Goal: Navigation & Orientation: Understand site structure

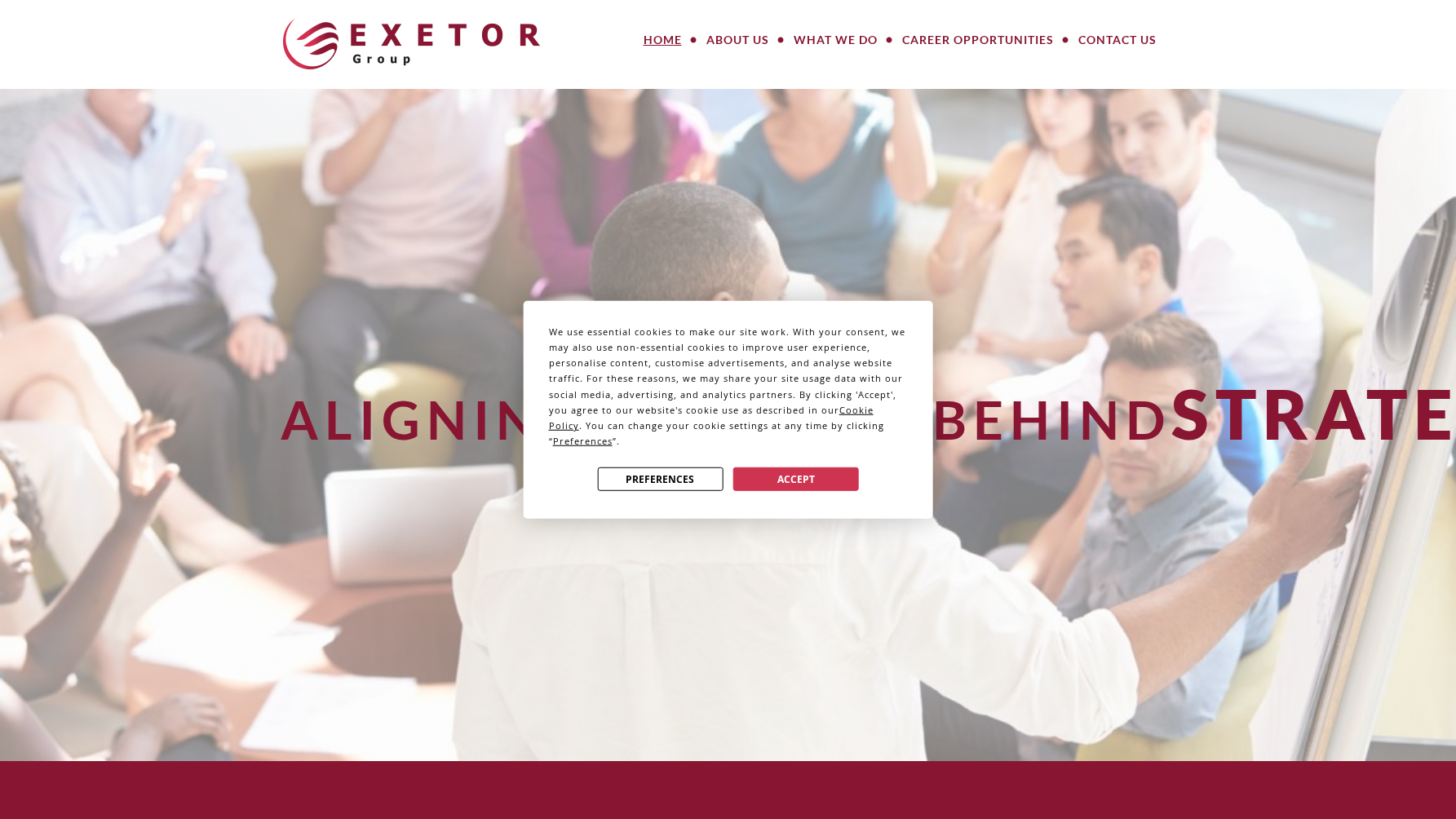
click at [817, 474] on button "Accept" at bounding box center [795, 479] width 125 height 24
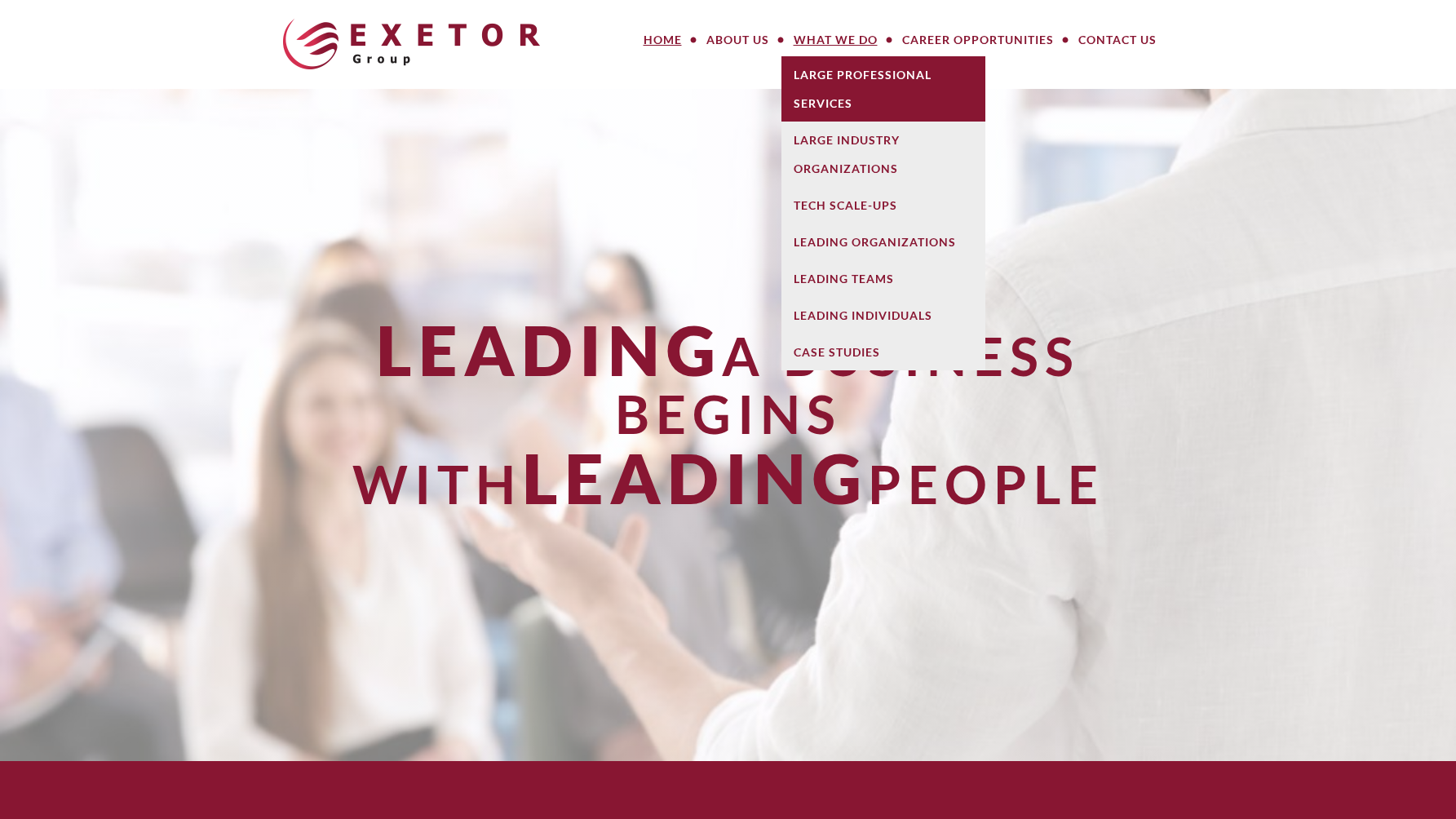
click at [840, 74] on link "Large Professional Services" at bounding box center [883, 88] width 204 height 65
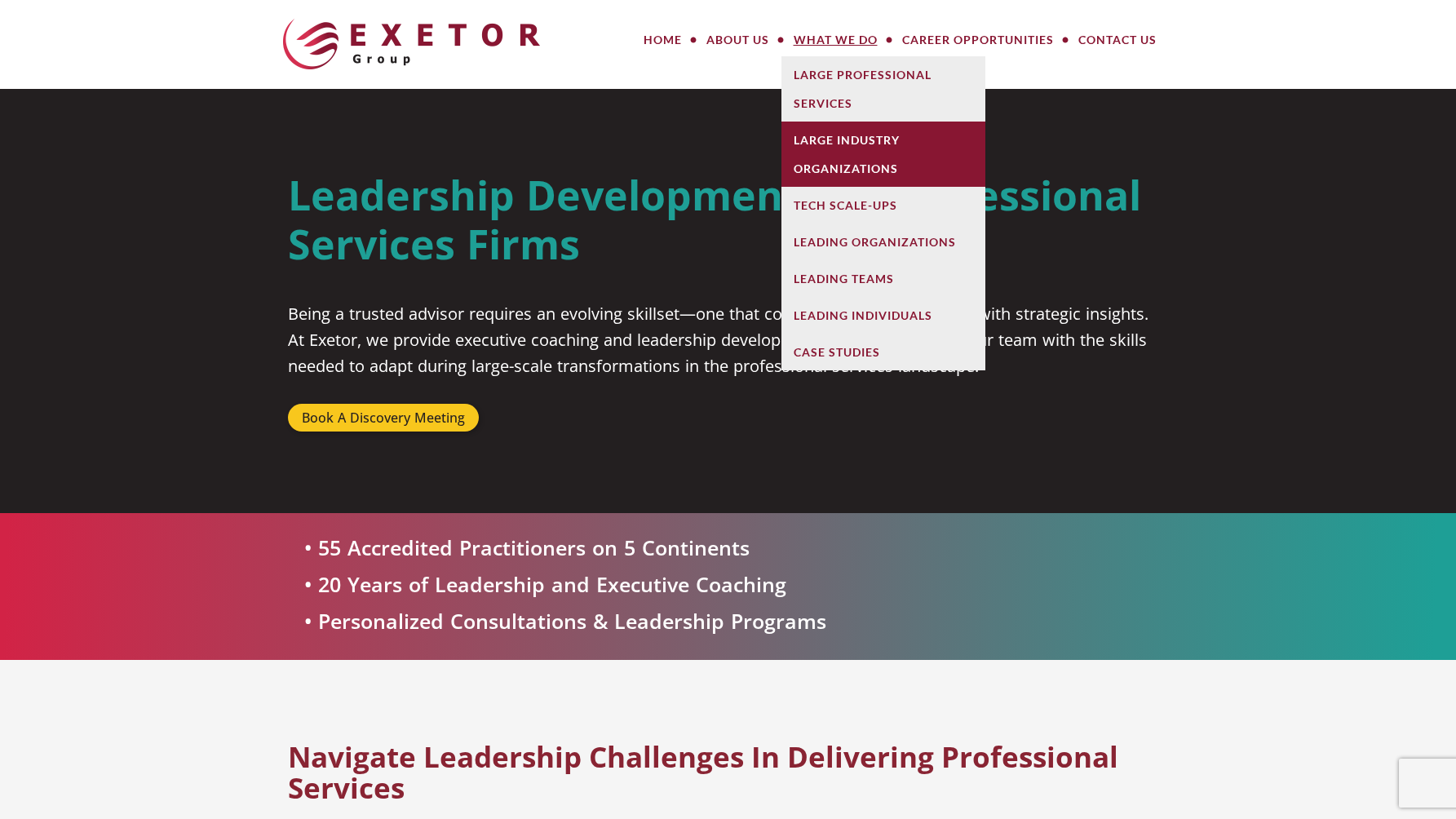
click at [845, 150] on link "Large Industry Organizations" at bounding box center [883, 153] width 204 height 65
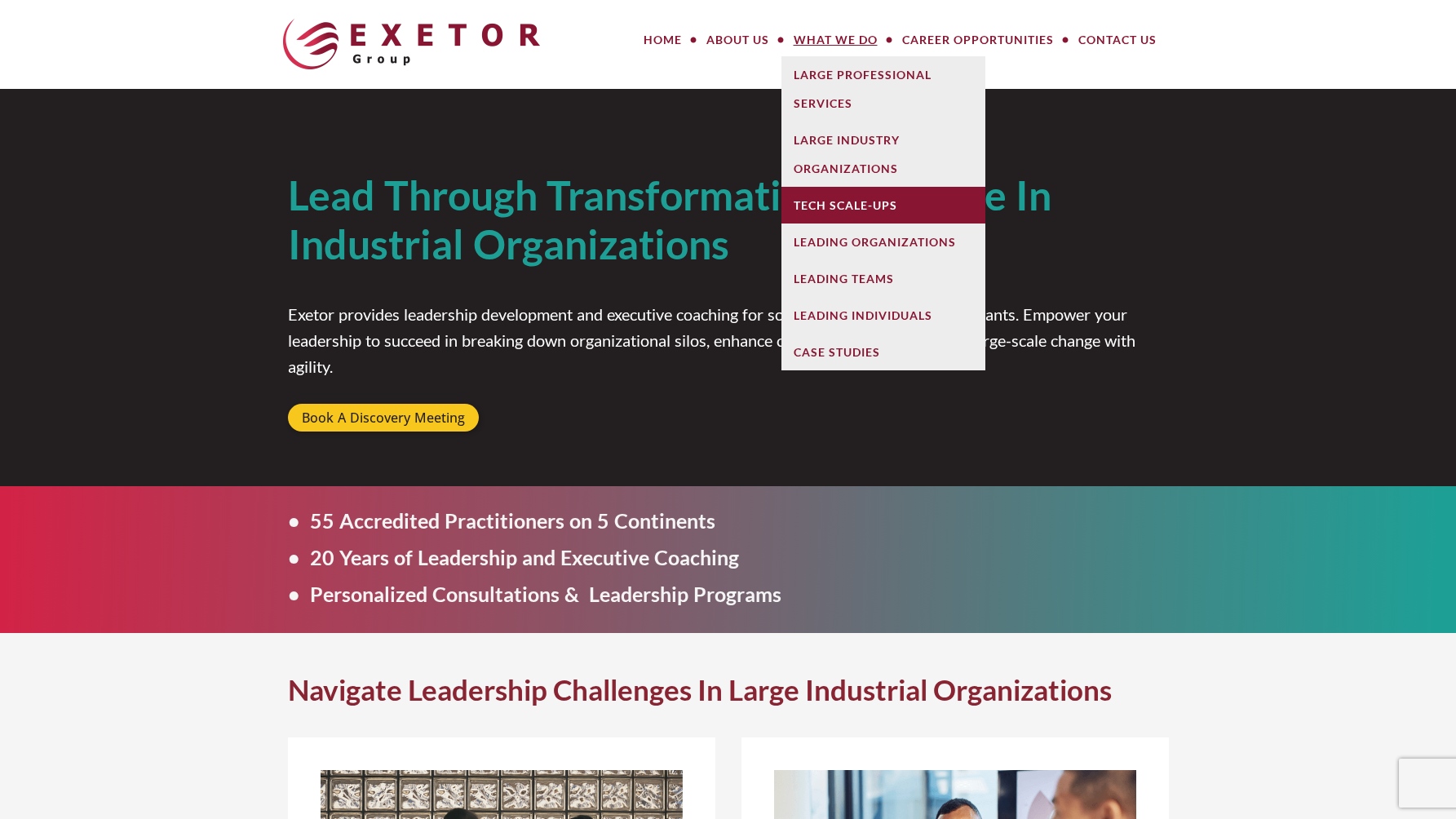
click at [827, 221] on link "Tech Scale-Ups" at bounding box center [883, 204] width 204 height 37
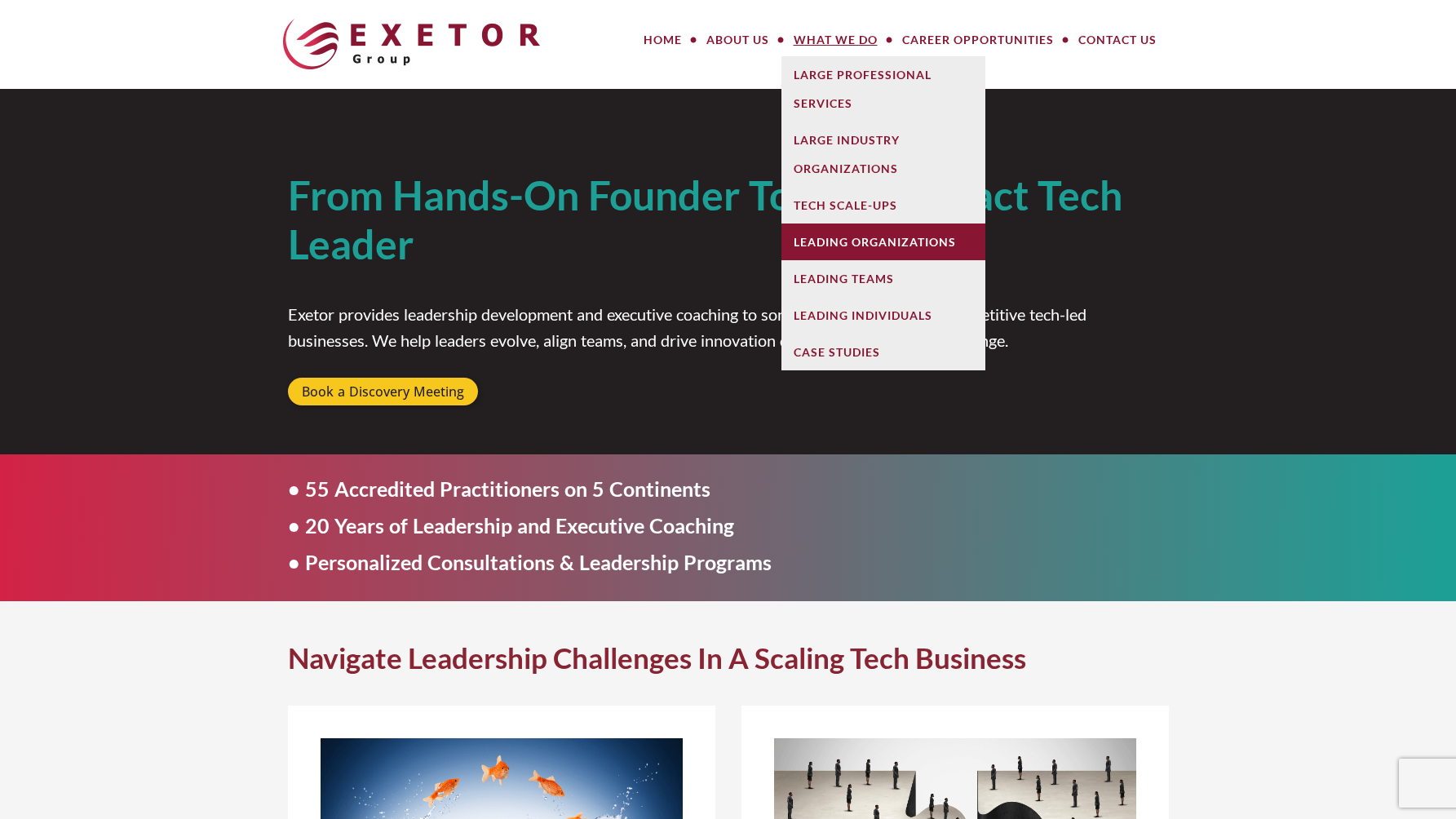
click at [862, 226] on link "Leading Organizations" at bounding box center [883, 241] width 204 height 37
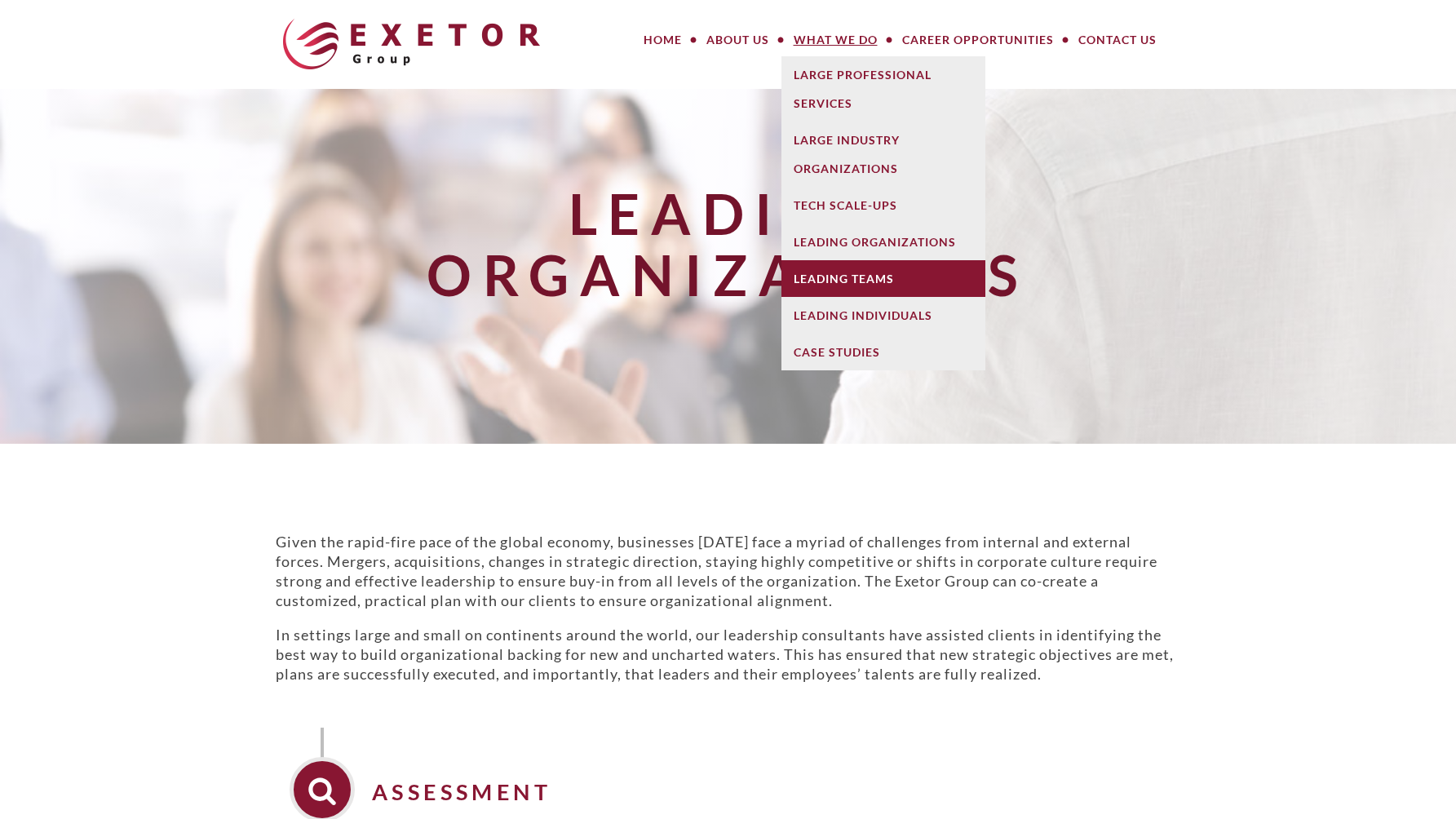
click at [829, 266] on link "Leading Teams" at bounding box center [883, 278] width 204 height 37
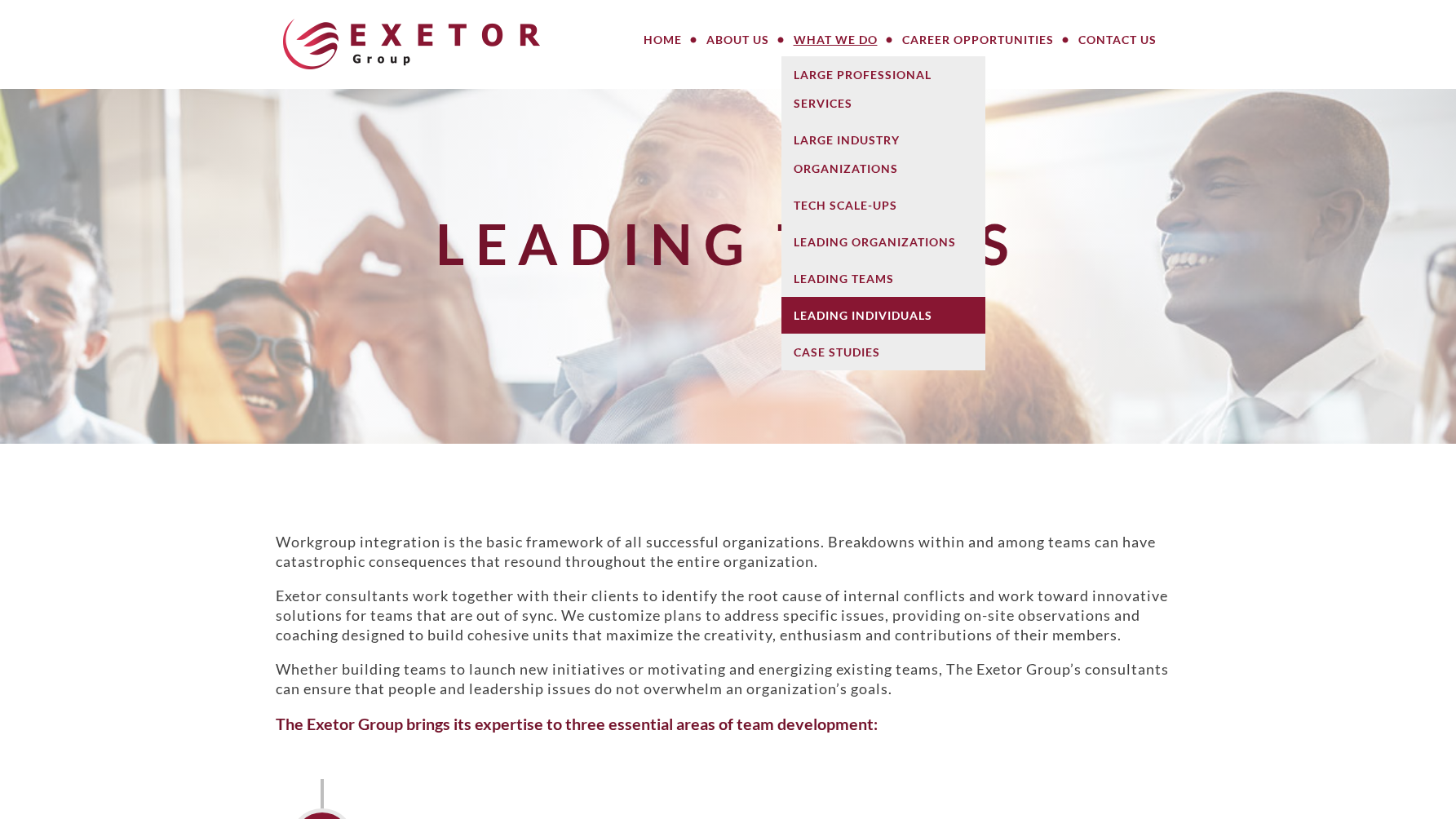
click at [847, 320] on link "Leading Individuals" at bounding box center [883, 314] width 204 height 37
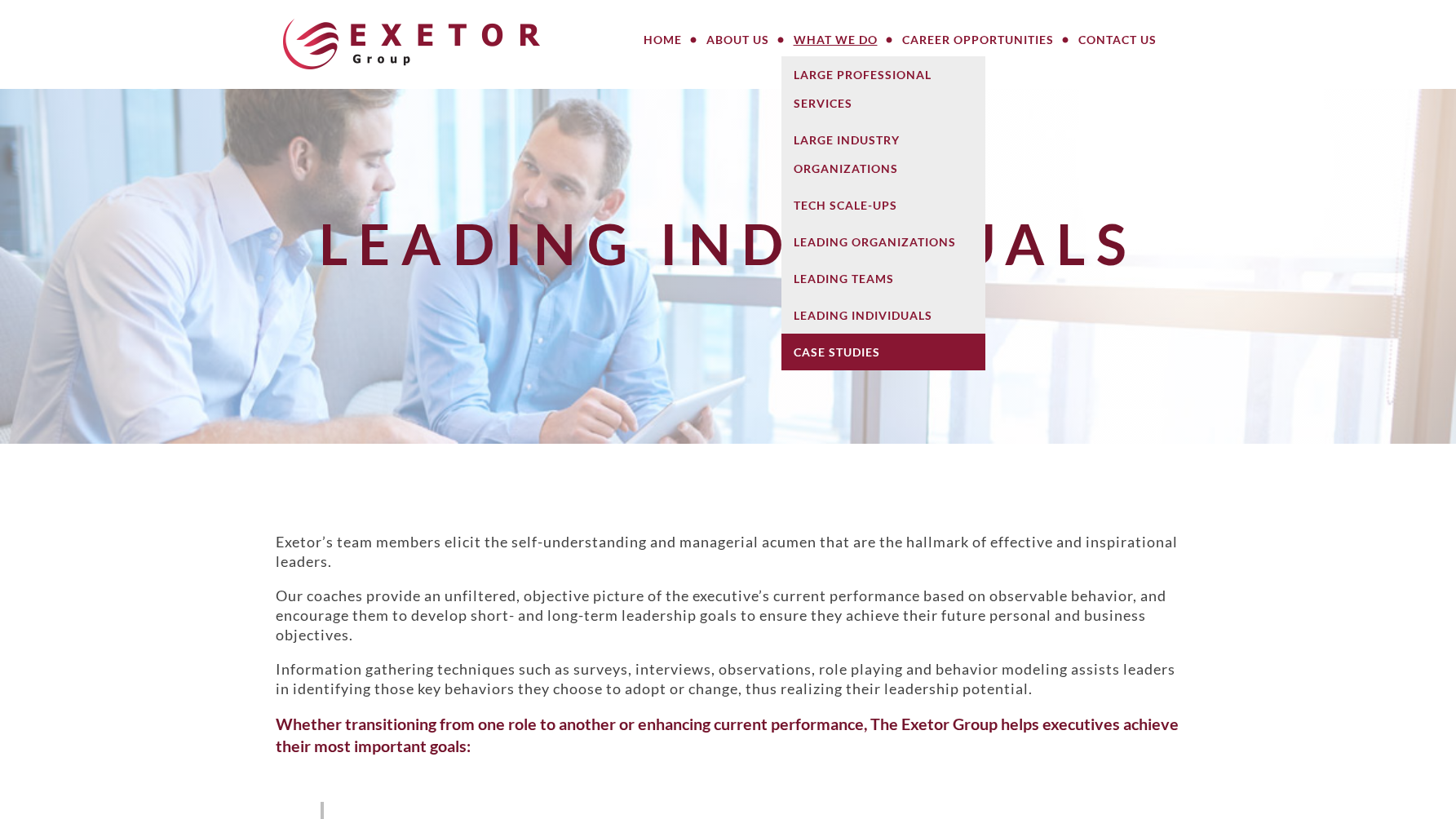
click at [842, 354] on link "Case Studies" at bounding box center [883, 351] width 204 height 37
